Goal: Task Accomplishment & Management: Use online tool/utility

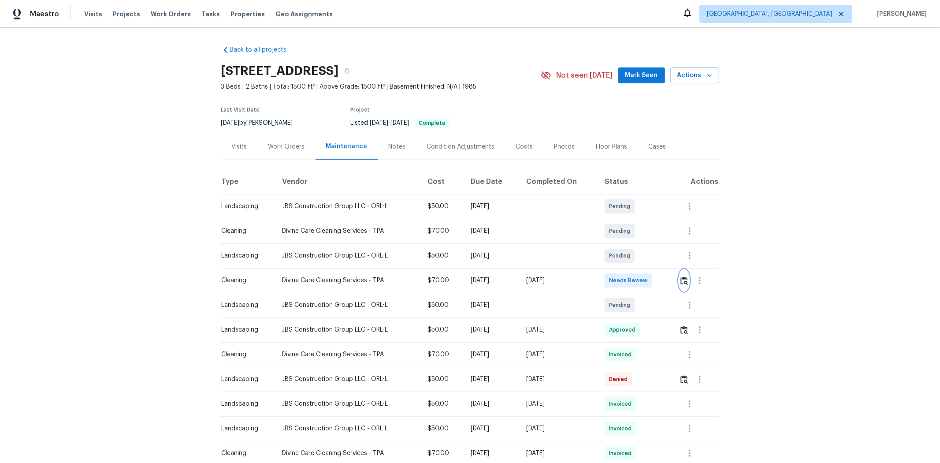
click at [668, 274] on button "button" at bounding box center [684, 280] width 10 height 21
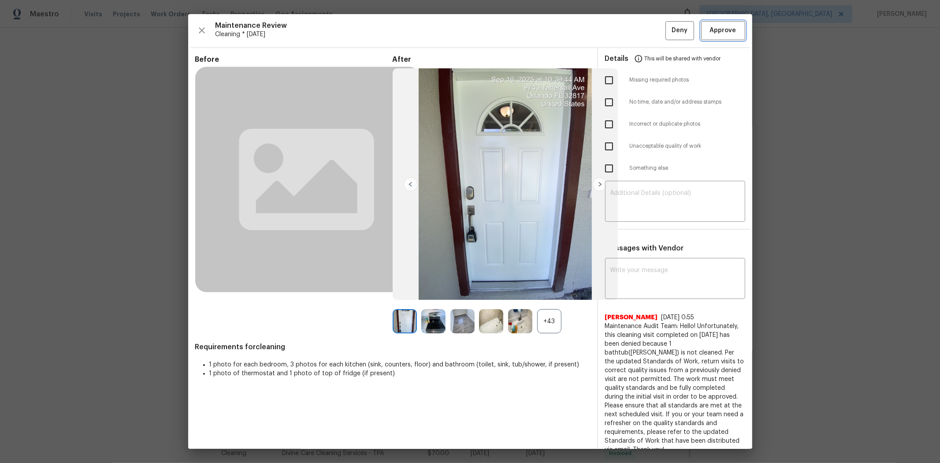
click at [668, 37] on button "Approve" at bounding box center [723, 30] width 44 height 19
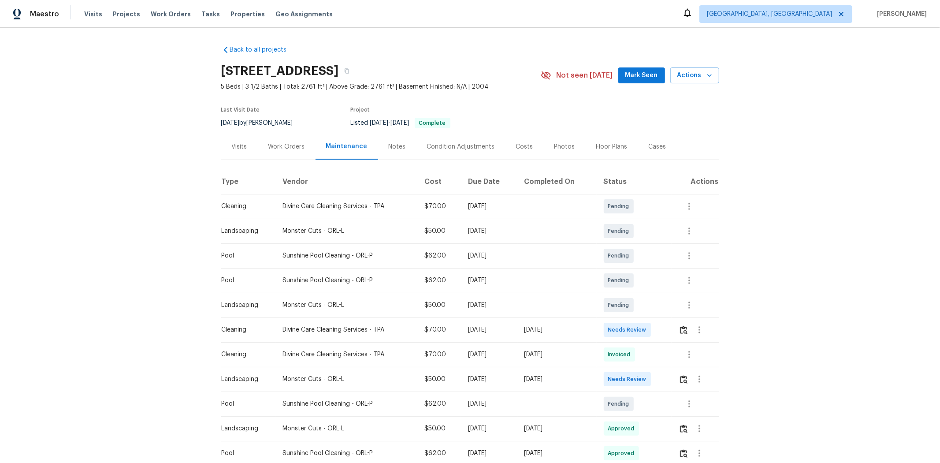
drag, startPoint x: 282, startPoint y: 328, endPoint x: 576, endPoint y: 347, distance: 294.5
click at [661, 309] on td "Needs Review" at bounding box center [634, 329] width 75 height 25
click at [668, 309] on button "button" at bounding box center [683, 329] width 10 height 21
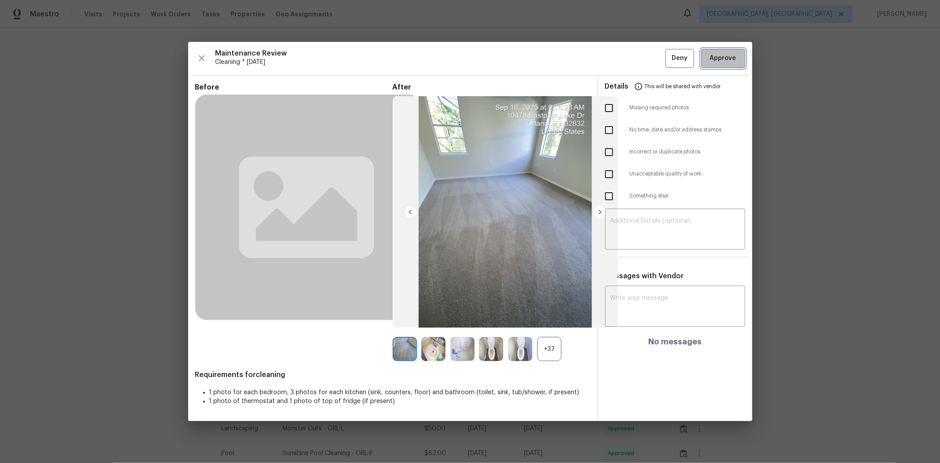
click at [668, 56] on span "Approve" at bounding box center [723, 58] width 26 height 11
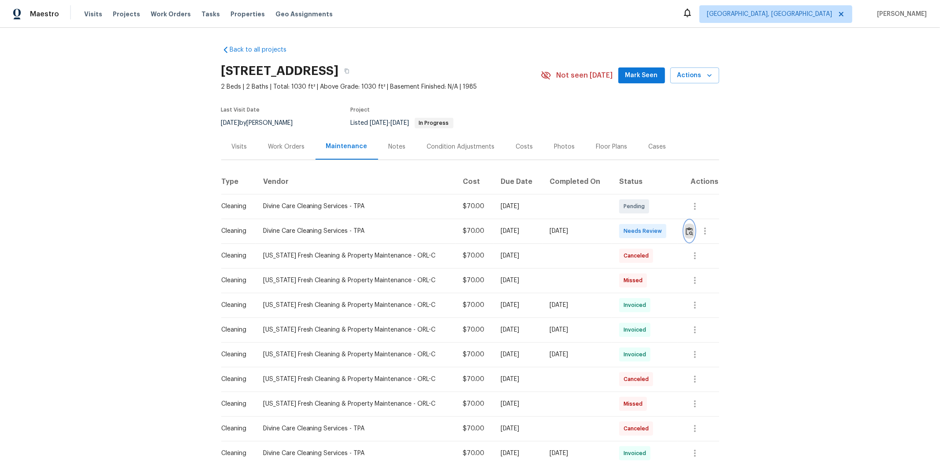
click at [668, 235] on img "button" at bounding box center [689, 231] width 7 height 8
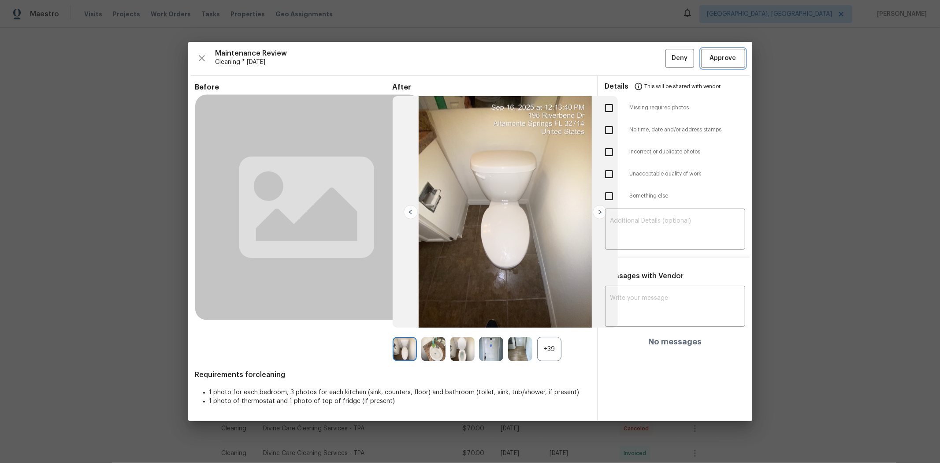
click at [668, 58] on span "Approve" at bounding box center [723, 58] width 26 height 11
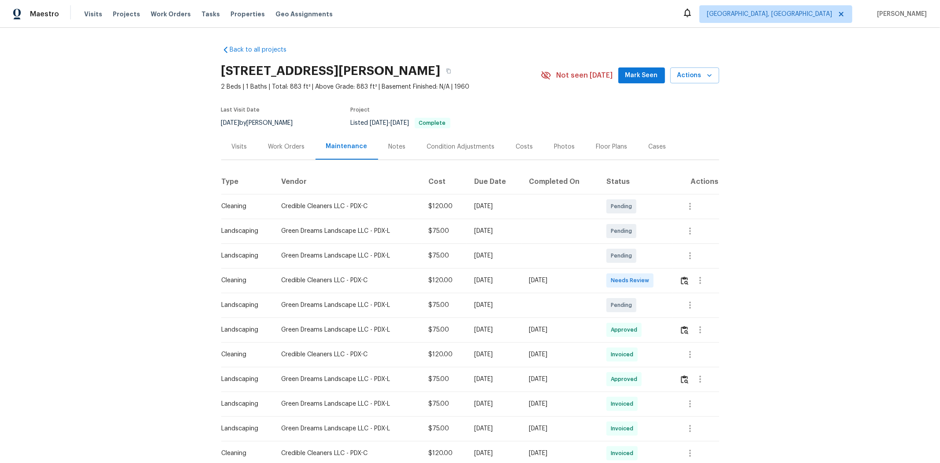
click at [668, 282] on td at bounding box center [695, 280] width 46 height 25
click at [668, 280] on img "button" at bounding box center [684, 280] width 7 height 8
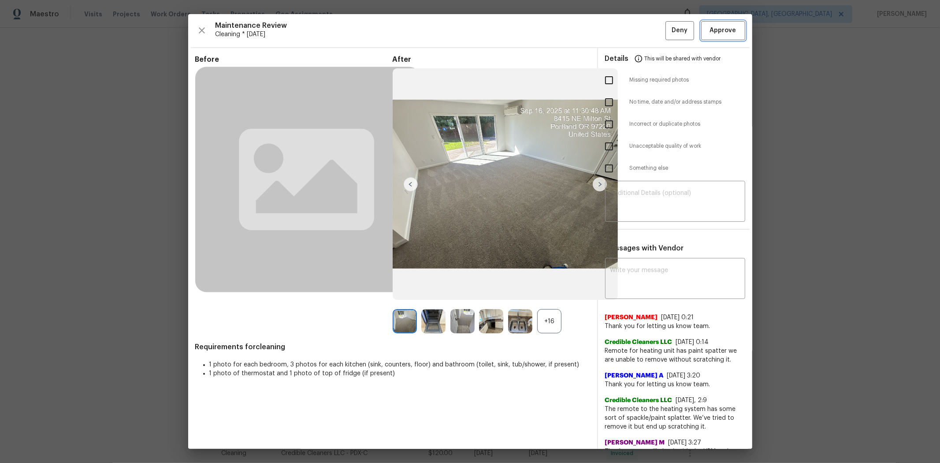
click at [668, 36] on span "Approve" at bounding box center [723, 30] width 26 height 11
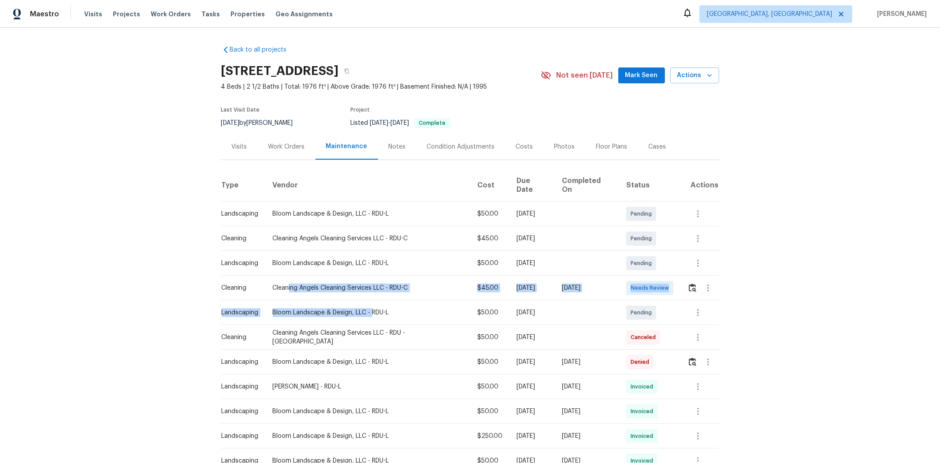
drag, startPoint x: 389, startPoint y: 293, endPoint x: 535, endPoint y: 293, distance: 146.3
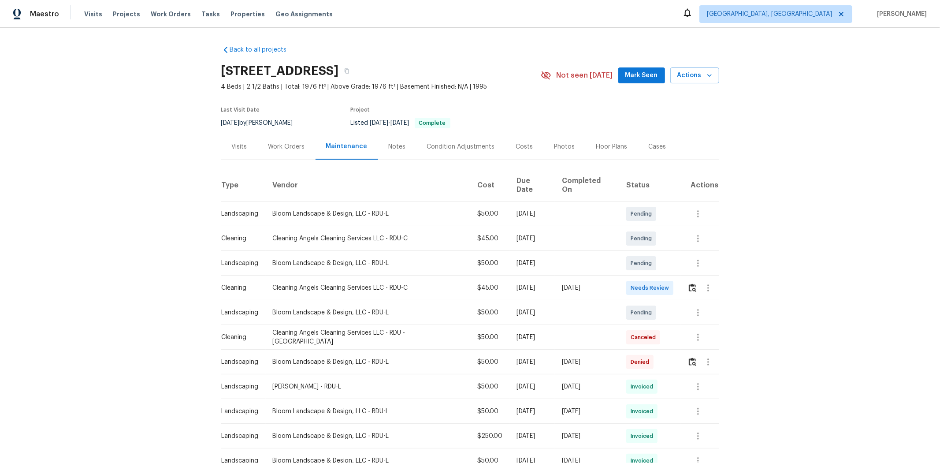
click at [668, 280] on div "Back to all projects 104 Deerwalk Ct, Cary, NC 27513 4 Beds | 2 1/2 Baths | Tot…" at bounding box center [470, 245] width 940 height 435
click at [668, 283] on img "button" at bounding box center [692, 287] width 7 height 8
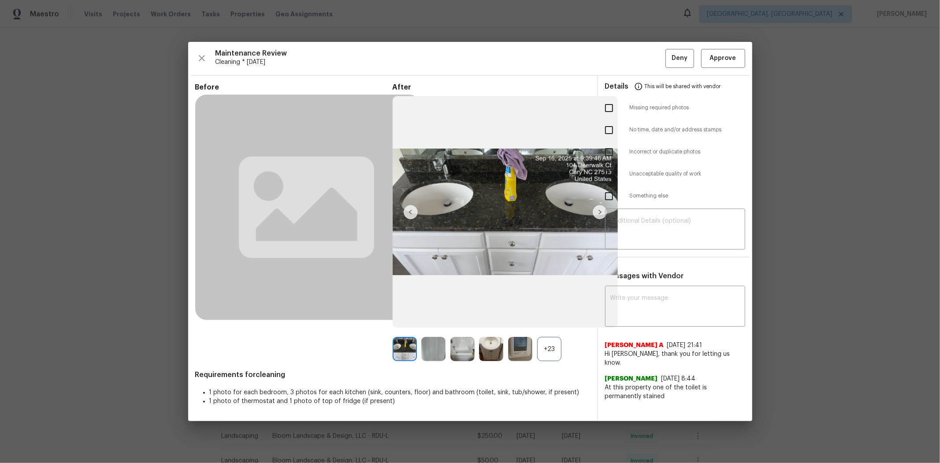
click at [632, 71] on div "Maintenance Review Cleaning * Mon, Sep 15 Deny Approve Before After +23 Require…" at bounding box center [470, 231] width 564 height 379
click at [668, 58] on span "Approve" at bounding box center [723, 58] width 26 height 11
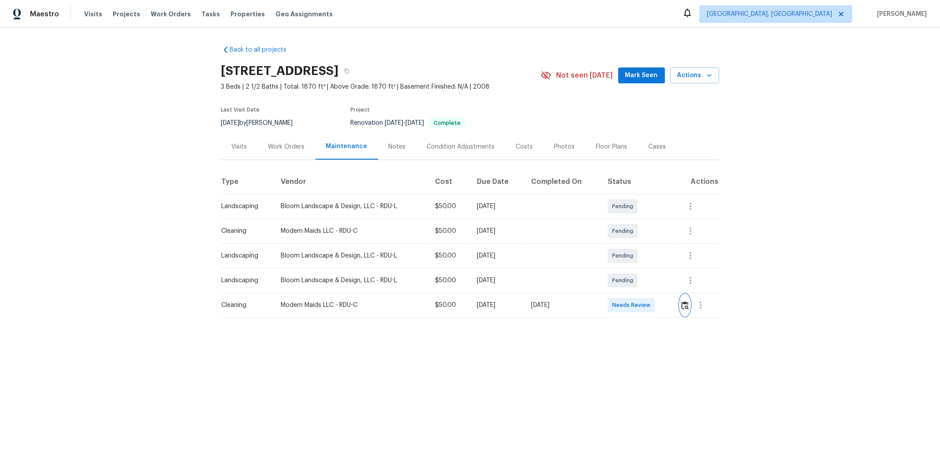
click at [668, 302] on img "button" at bounding box center [684, 305] width 7 height 8
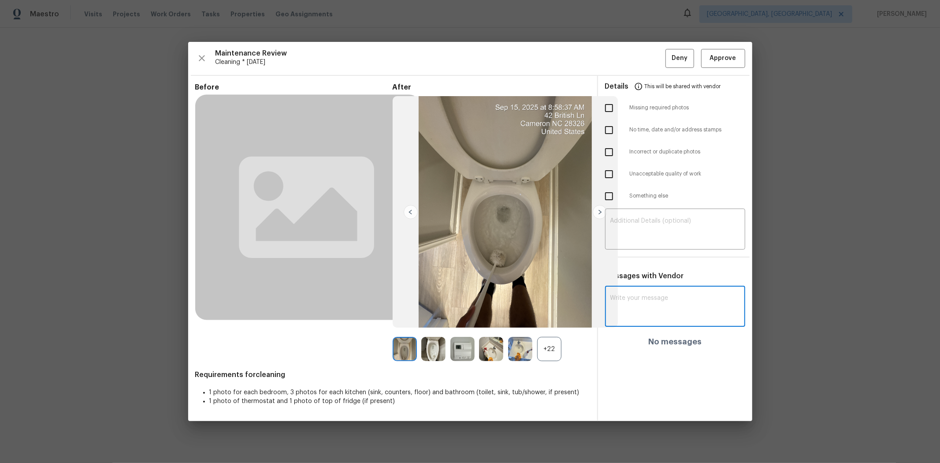
click at [640, 296] on textarea at bounding box center [675, 307] width 130 height 25
paste textarea "Maintenance Audit Team: Hello! After further review, the visit([DATE]) has been…"
type textarea "Maintenance Audit Team: Hello! After further review, the visit(09/16/2025) has …"
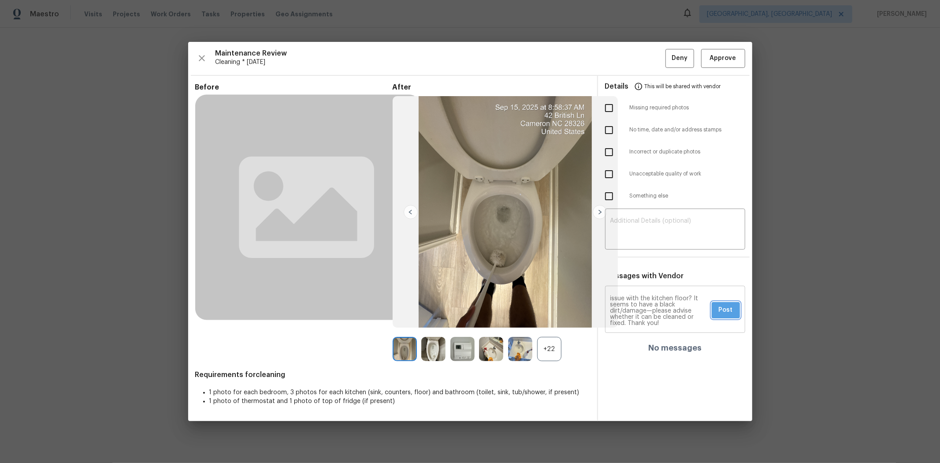
click at [668, 308] on span "Post" at bounding box center [726, 309] width 14 height 11
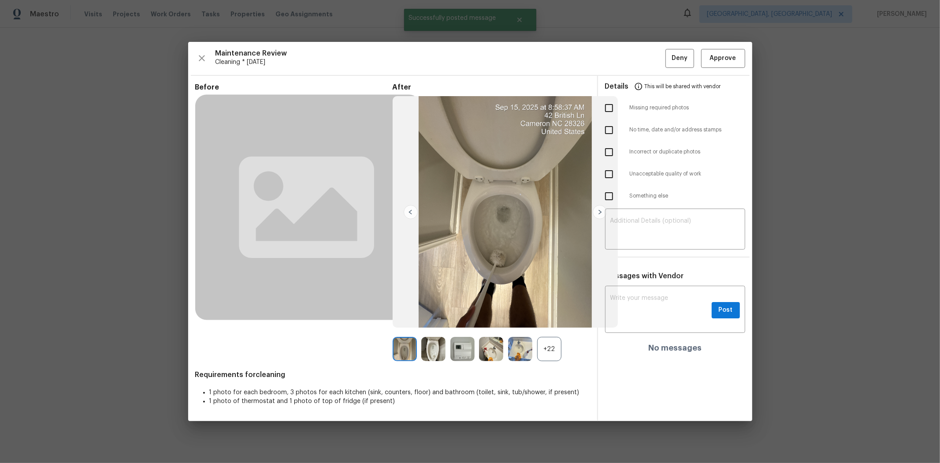
scroll to position [0, 0]
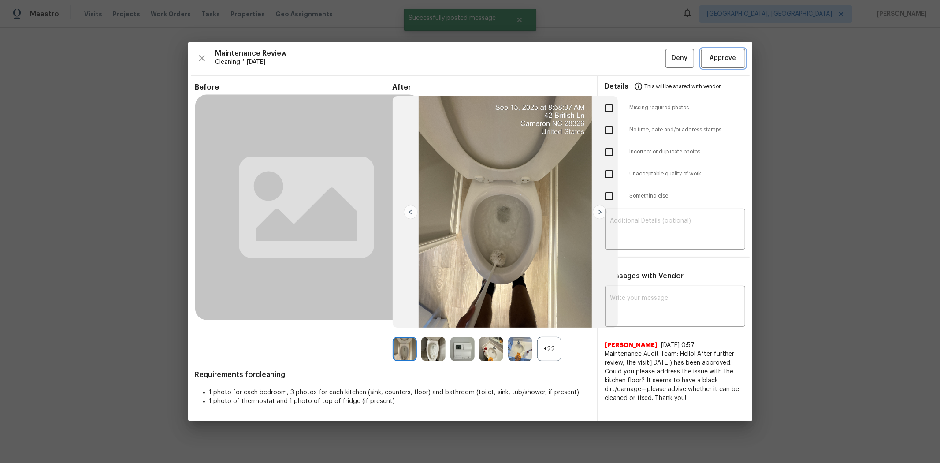
click at [668, 58] on span "Approve" at bounding box center [723, 58] width 26 height 11
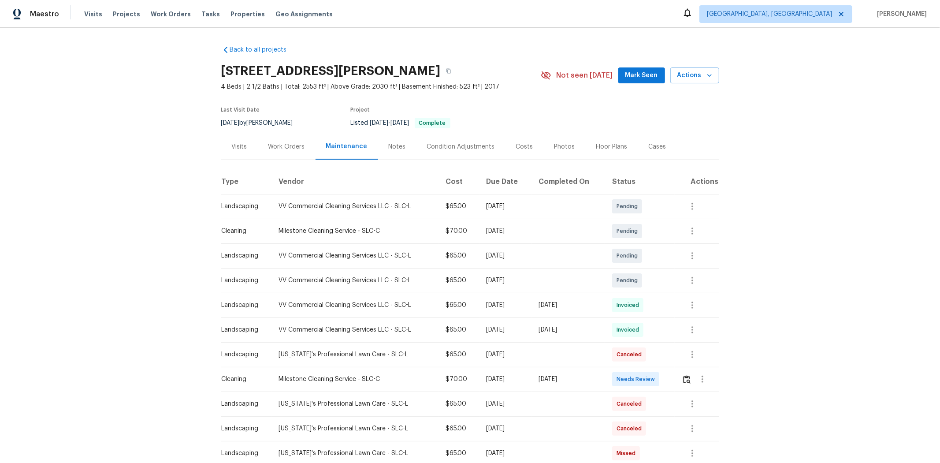
click at [668, 309] on div at bounding box center [702, 378] width 21 height 21
click at [668, 309] on button "button" at bounding box center [702, 378] width 21 height 21
click at [668, 309] on div at bounding box center [470, 231] width 940 height 463
click at [668, 309] on img "button" at bounding box center [686, 379] width 7 height 8
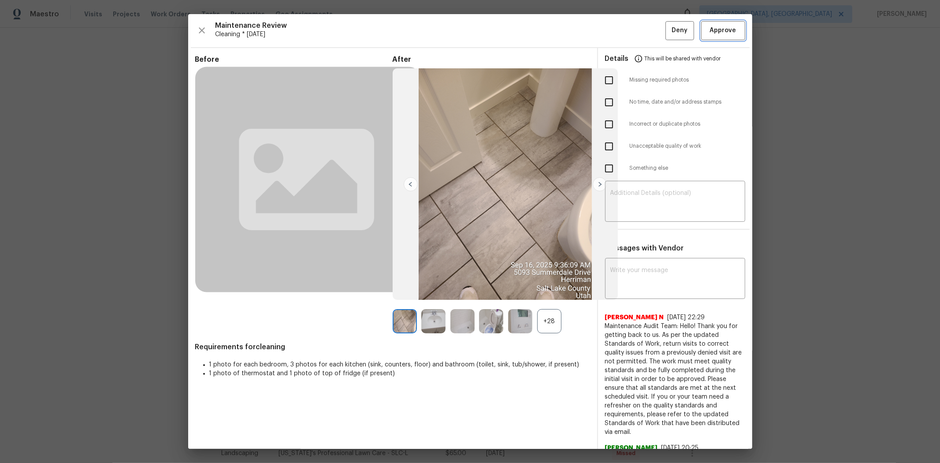
click at [668, 26] on button "Approve" at bounding box center [723, 30] width 44 height 19
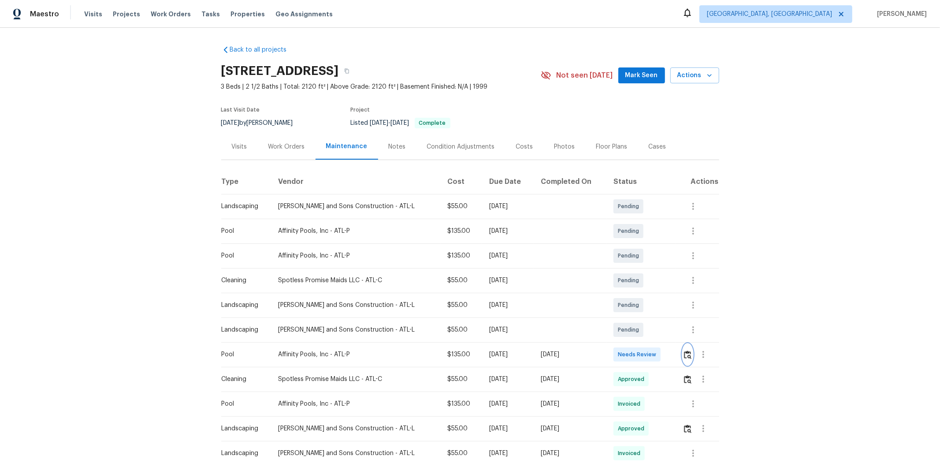
click at [668, 309] on img "button" at bounding box center [687, 354] width 7 height 8
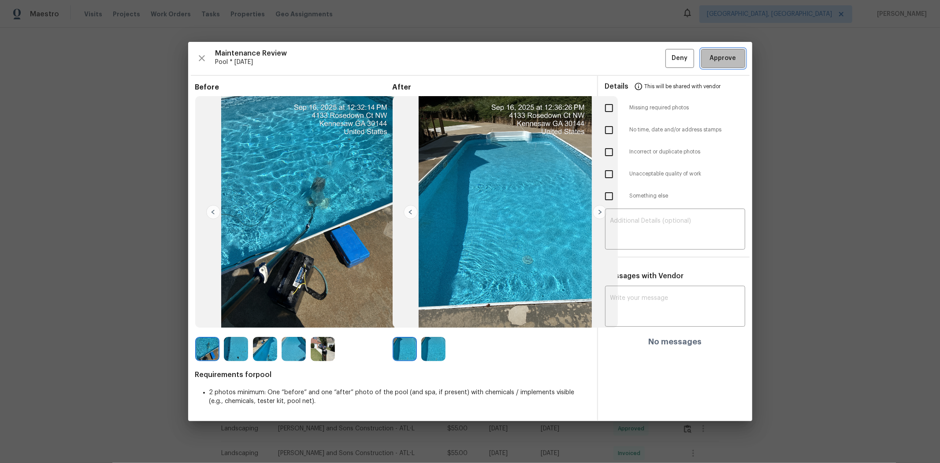
drag, startPoint x: 730, startPoint y: 56, endPoint x: 786, endPoint y: 38, distance: 59.1
click at [668, 57] on span "Approve" at bounding box center [723, 58] width 26 height 11
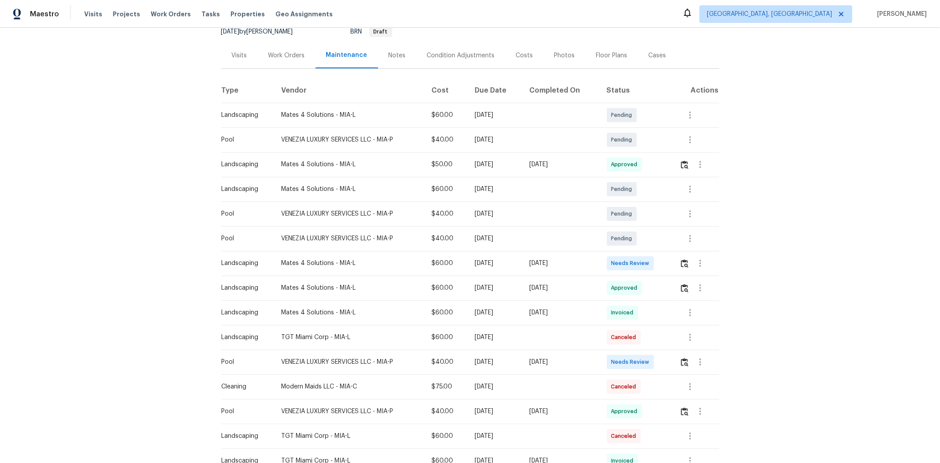
scroll to position [196, 0]
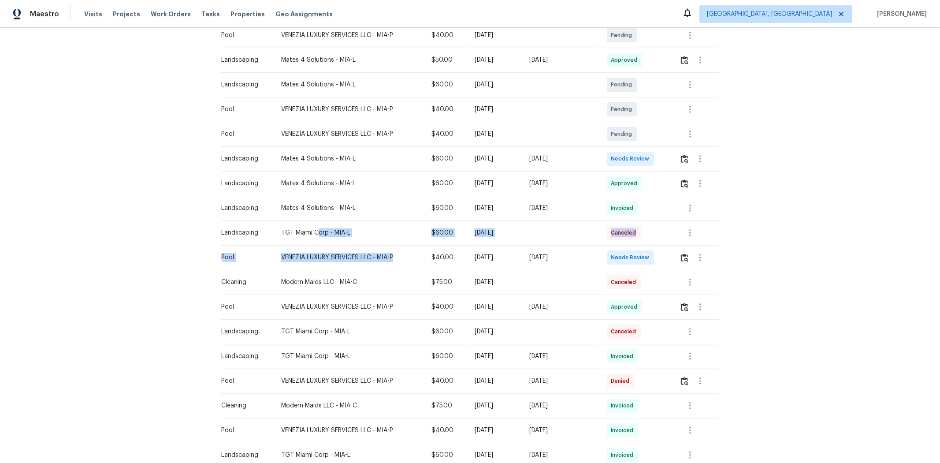
drag, startPoint x: 310, startPoint y: 233, endPoint x: 592, endPoint y: 248, distance: 281.9
click at [447, 248] on tbody "Landscaping Mates 4 Solutions - MIA-L $60.00 [DATE] Pending Pool VENEZIA LUXURY…" at bounding box center [470, 306] width 498 height 617
click at [621, 248] on td "Needs Review" at bounding box center [636, 257] width 73 height 25
click at [668, 257] on img "button" at bounding box center [684, 257] width 7 height 8
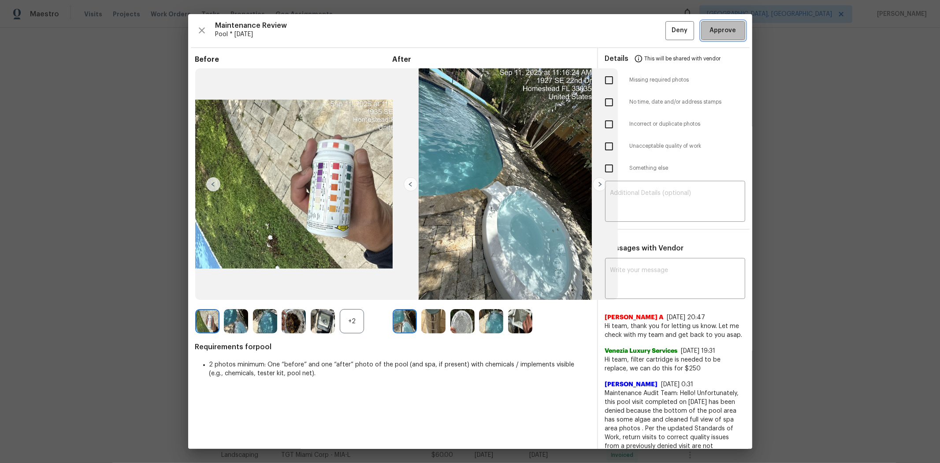
drag, startPoint x: 706, startPoint y: 34, endPoint x: 755, endPoint y: 3, distance: 58.7
click at [668, 36] on button "Approve" at bounding box center [723, 30] width 44 height 19
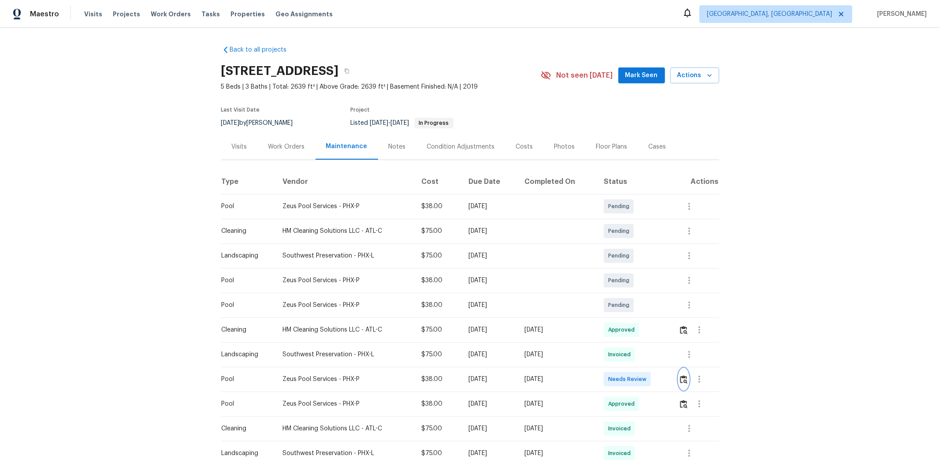
click at [668, 309] on button "button" at bounding box center [683, 378] width 10 height 21
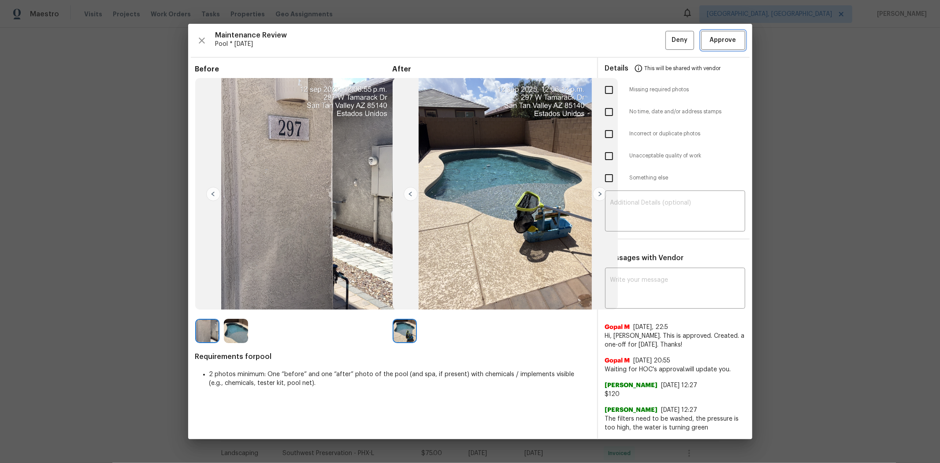
click at [668, 38] on span "Approve" at bounding box center [723, 40] width 26 height 11
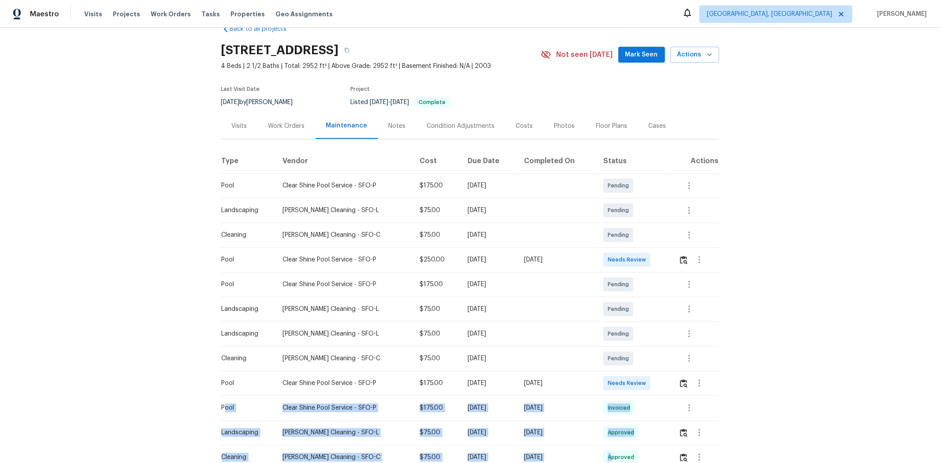
drag, startPoint x: 223, startPoint y: 420, endPoint x: 617, endPoint y: 447, distance: 395.2
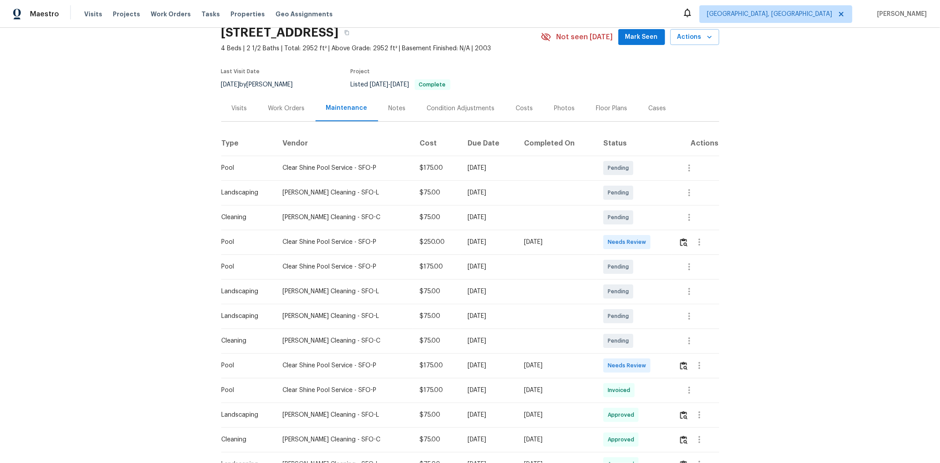
click at [660, 309] on td "Needs Review" at bounding box center [633, 365] width 75 height 25
click at [668, 309] on img "button" at bounding box center [683, 365] width 7 height 8
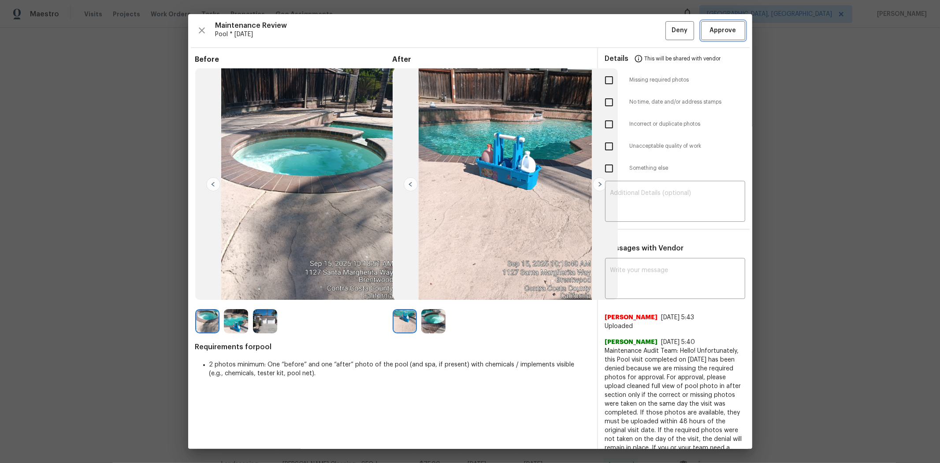
click at [668, 27] on span "Approve" at bounding box center [723, 30] width 26 height 11
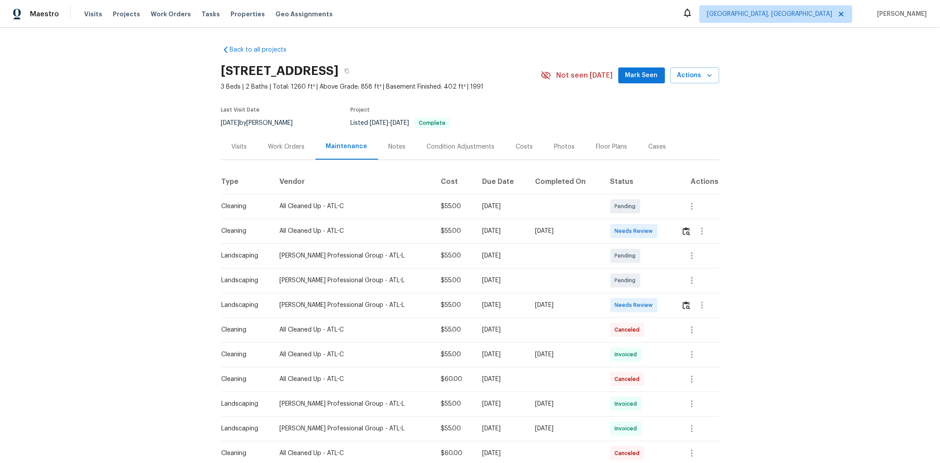
click at [668, 303] on td at bounding box center [696, 305] width 45 height 25
click at [668, 304] on img "button" at bounding box center [685, 305] width 7 height 8
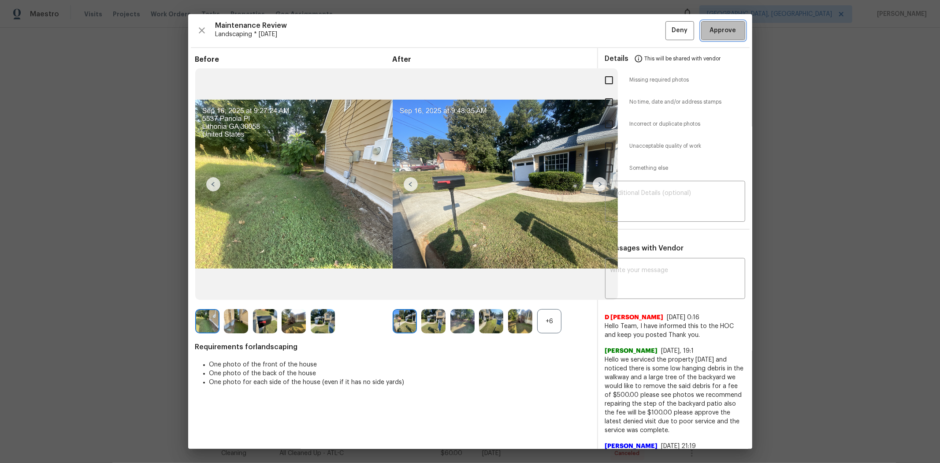
drag, startPoint x: 704, startPoint y: 32, endPoint x: 794, endPoint y: 5, distance: 94.1
click at [668, 32] on span "Approve" at bounding box center [723, 30] width 26 height 11
